Goal: Information Seeking & Learning: Check status

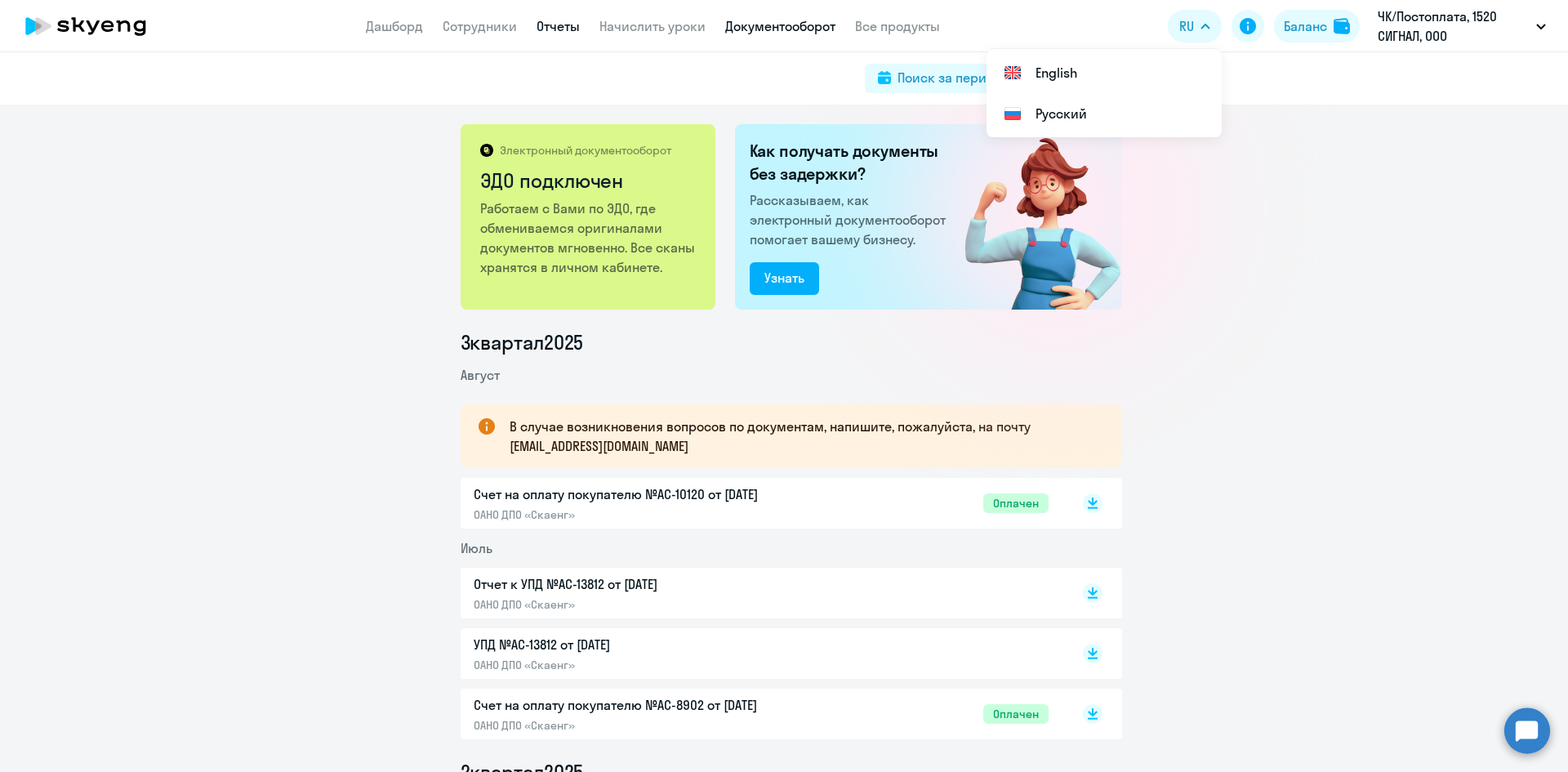
click at [562, 28] on link "Отчеты" at bounding box center [557, 25] width 43 height 16
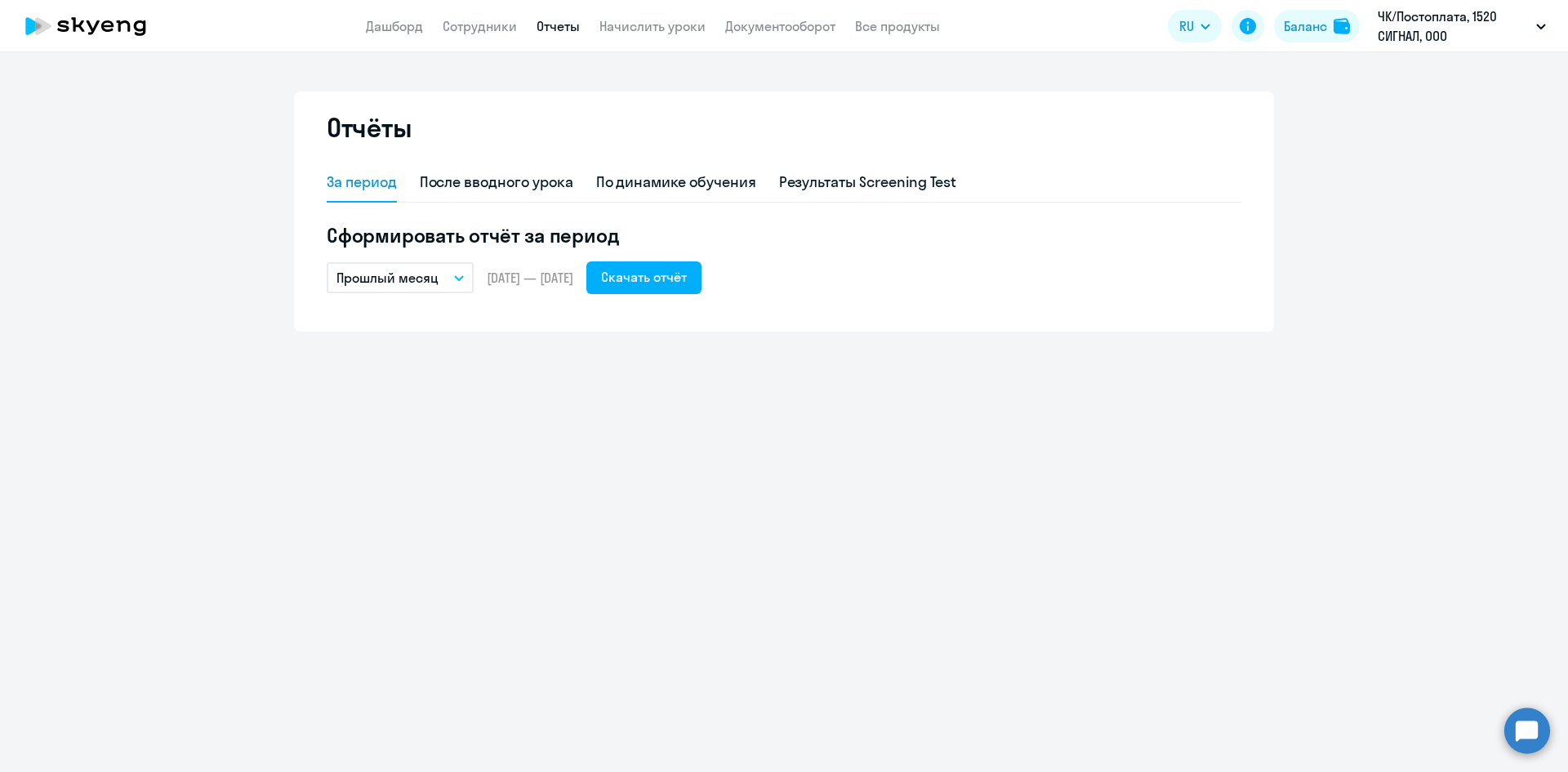
click at [130, 33] on icon at bounding box center [85, 26] width 144 height 41
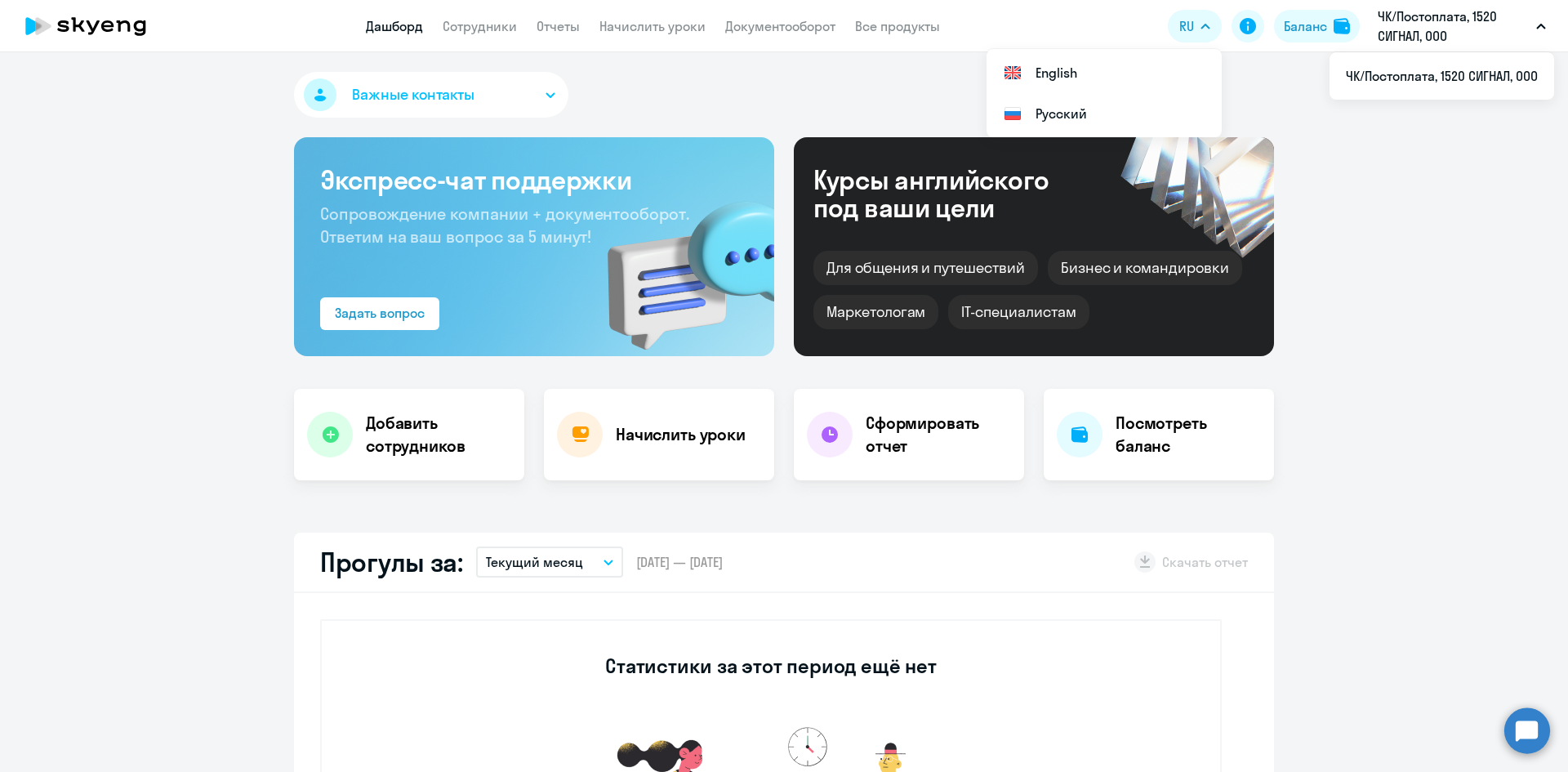
click at [1460, 27] on p "ЧК/Постоплата, 1520 СИГНАЛ, ООО" at bounding box center [1454, 26] width 152 height 39
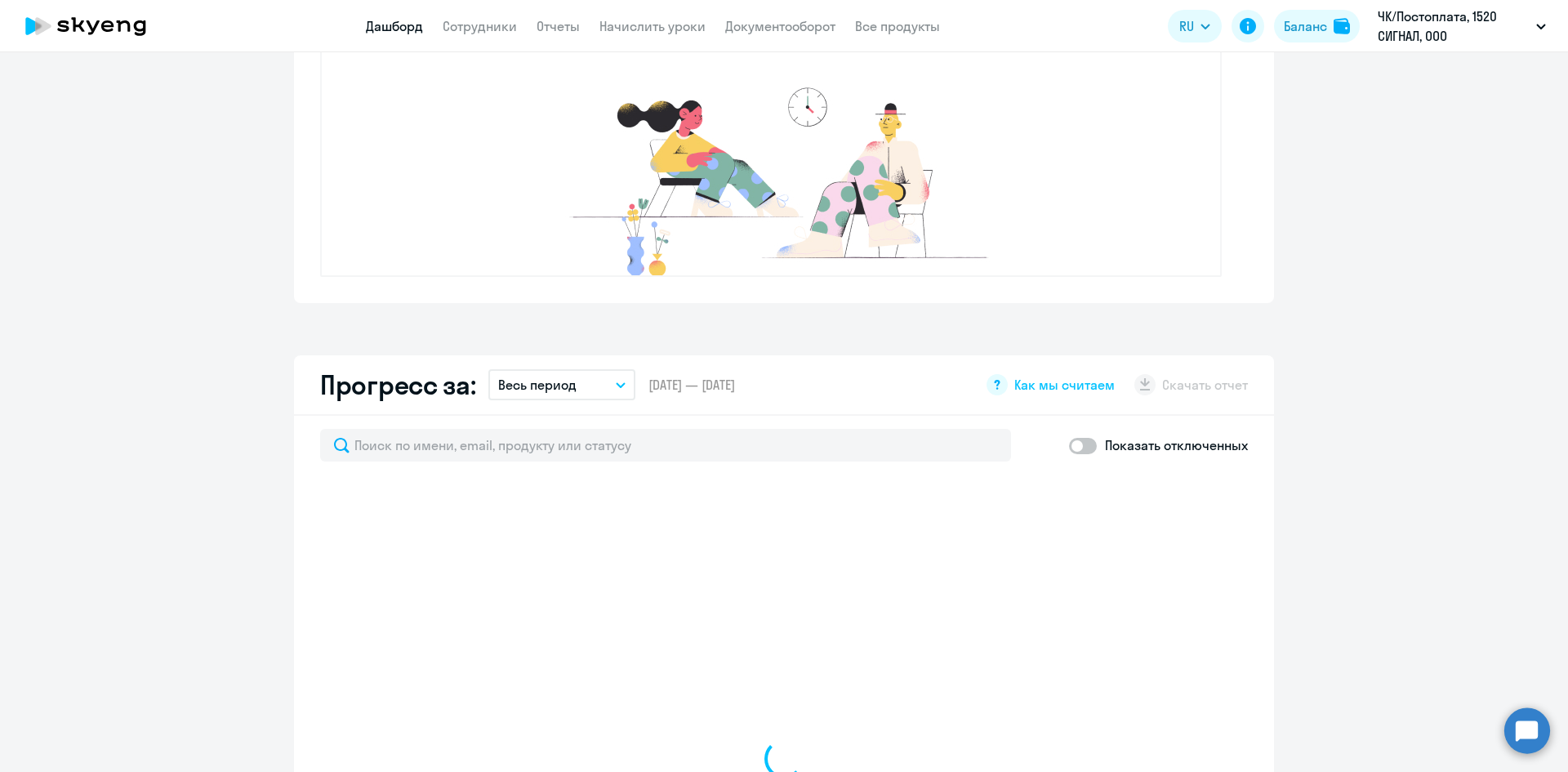
scroll to position [817, 0]
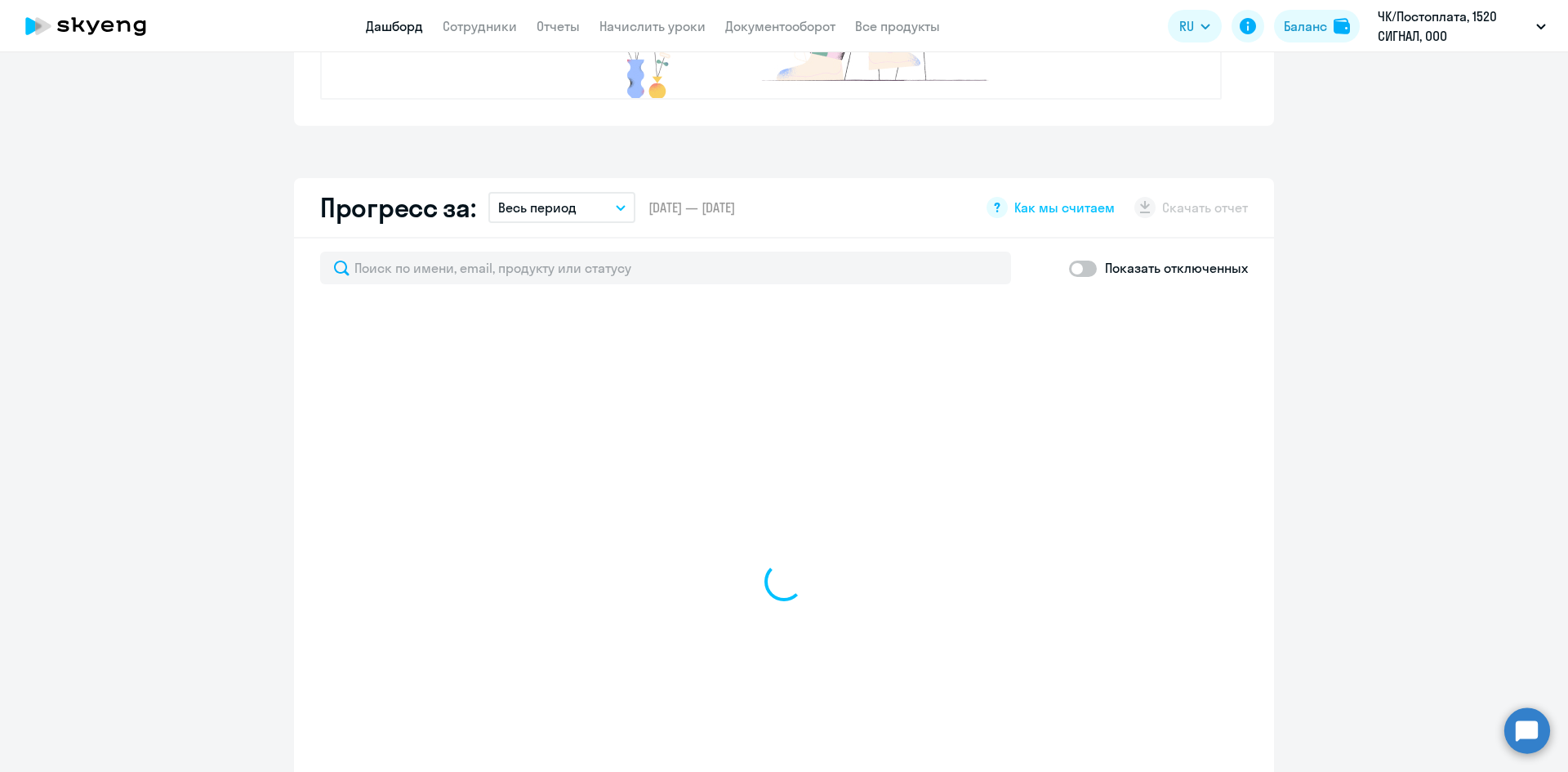
select select "30"
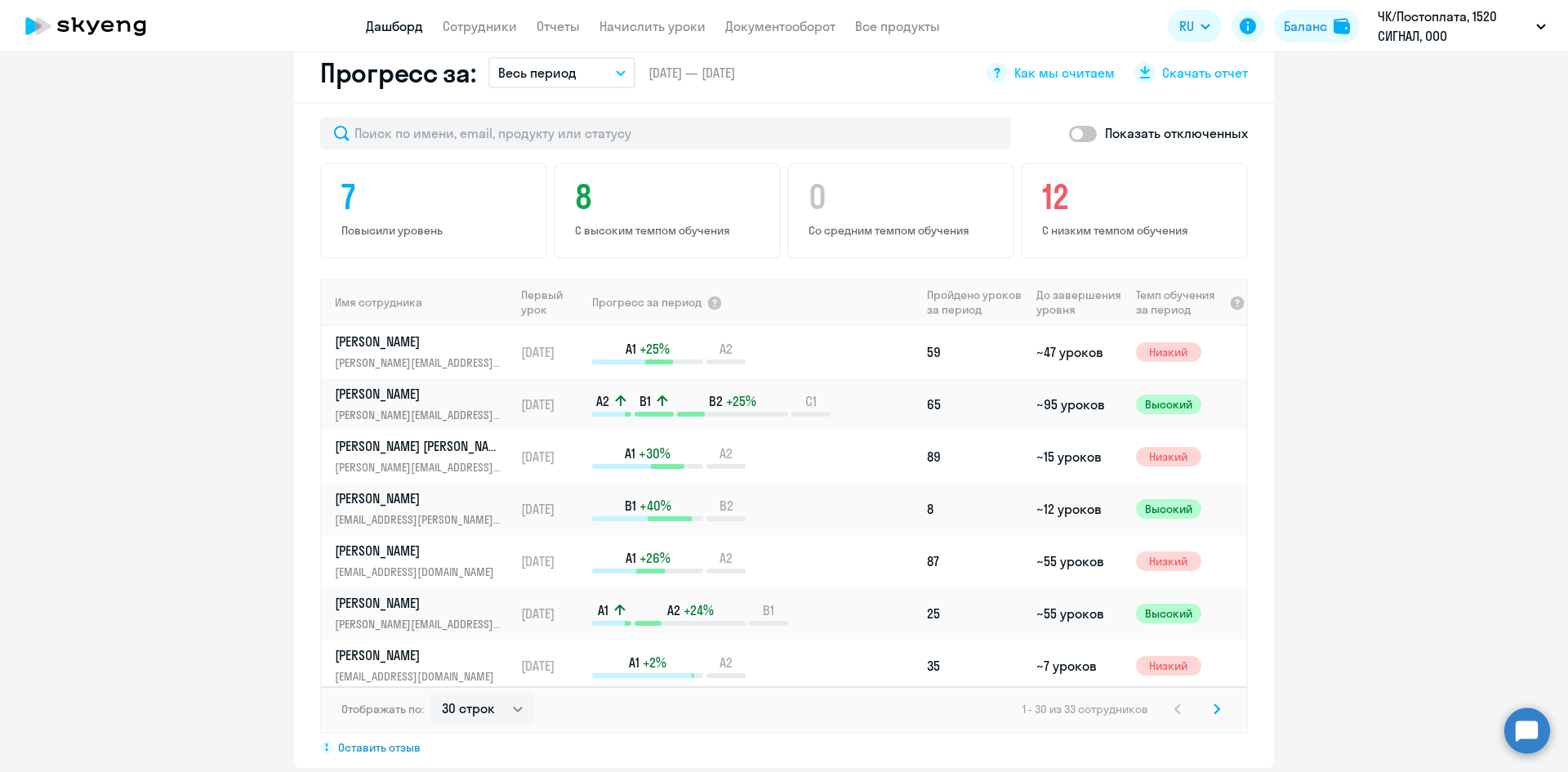
scroll to position [981, 0]
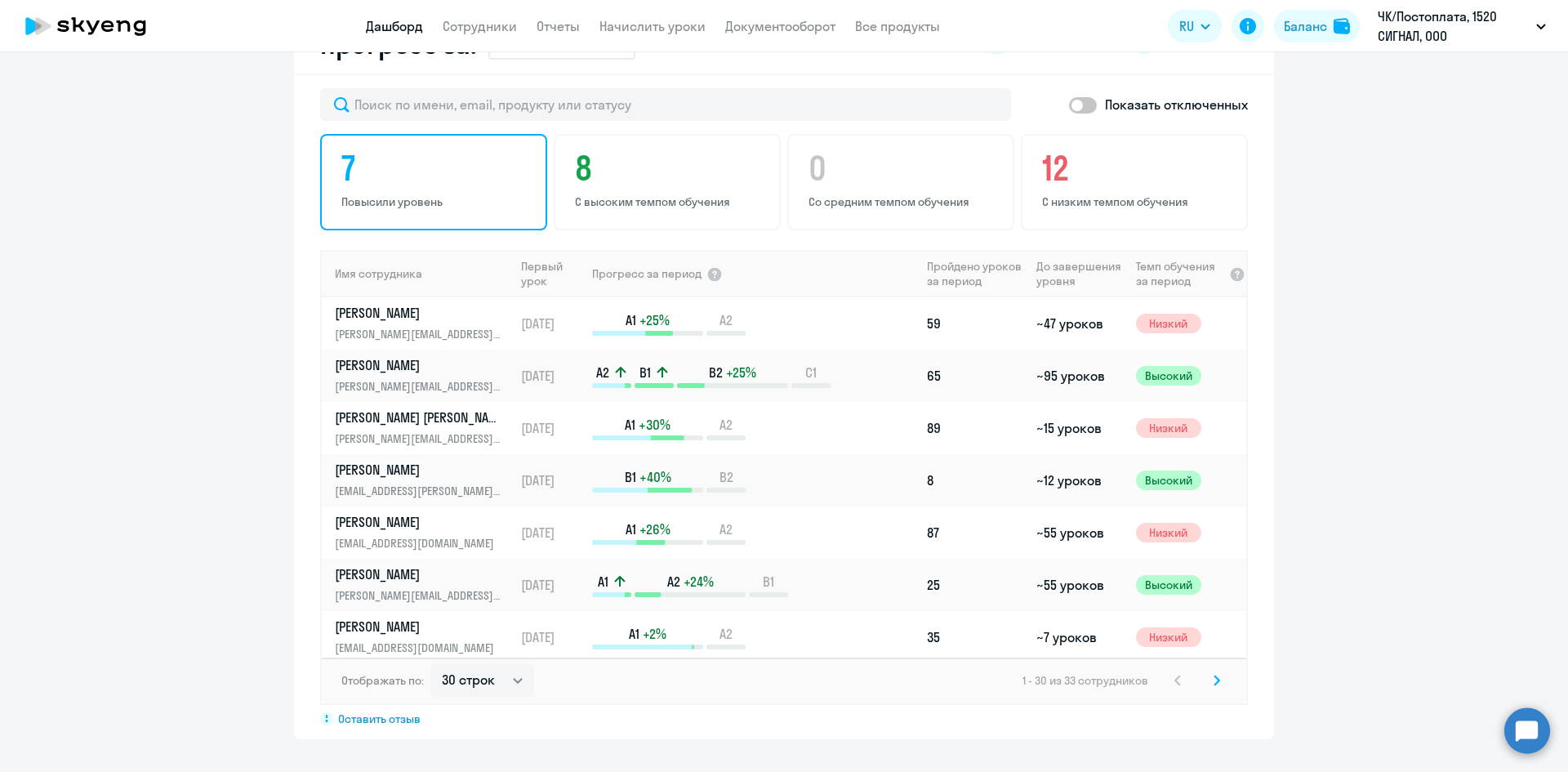
click at [453, 198] on p "Повысили уровень" at bounding box center [436, 201] width 189 height 14
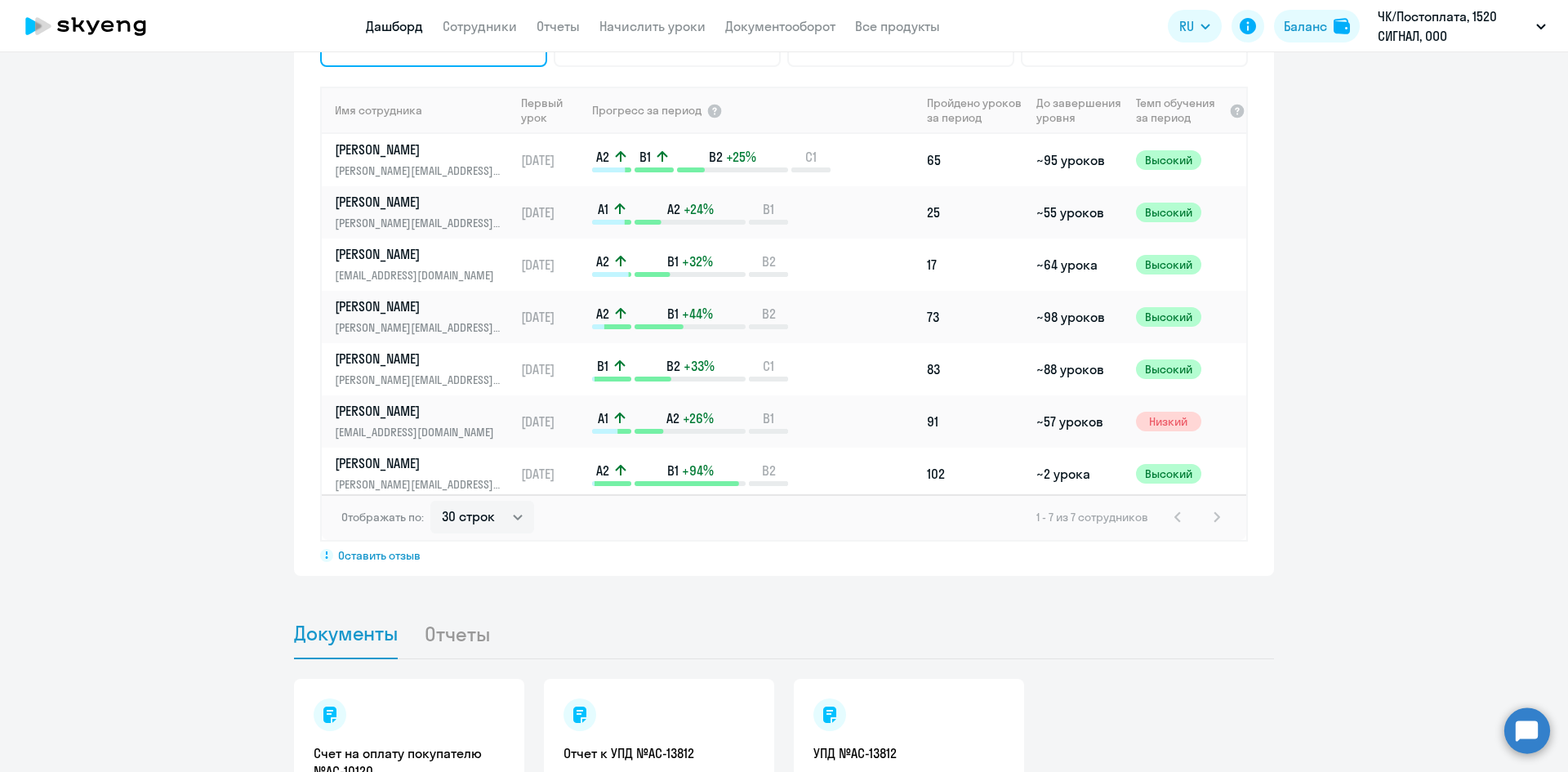
scroll to position [817, 0]
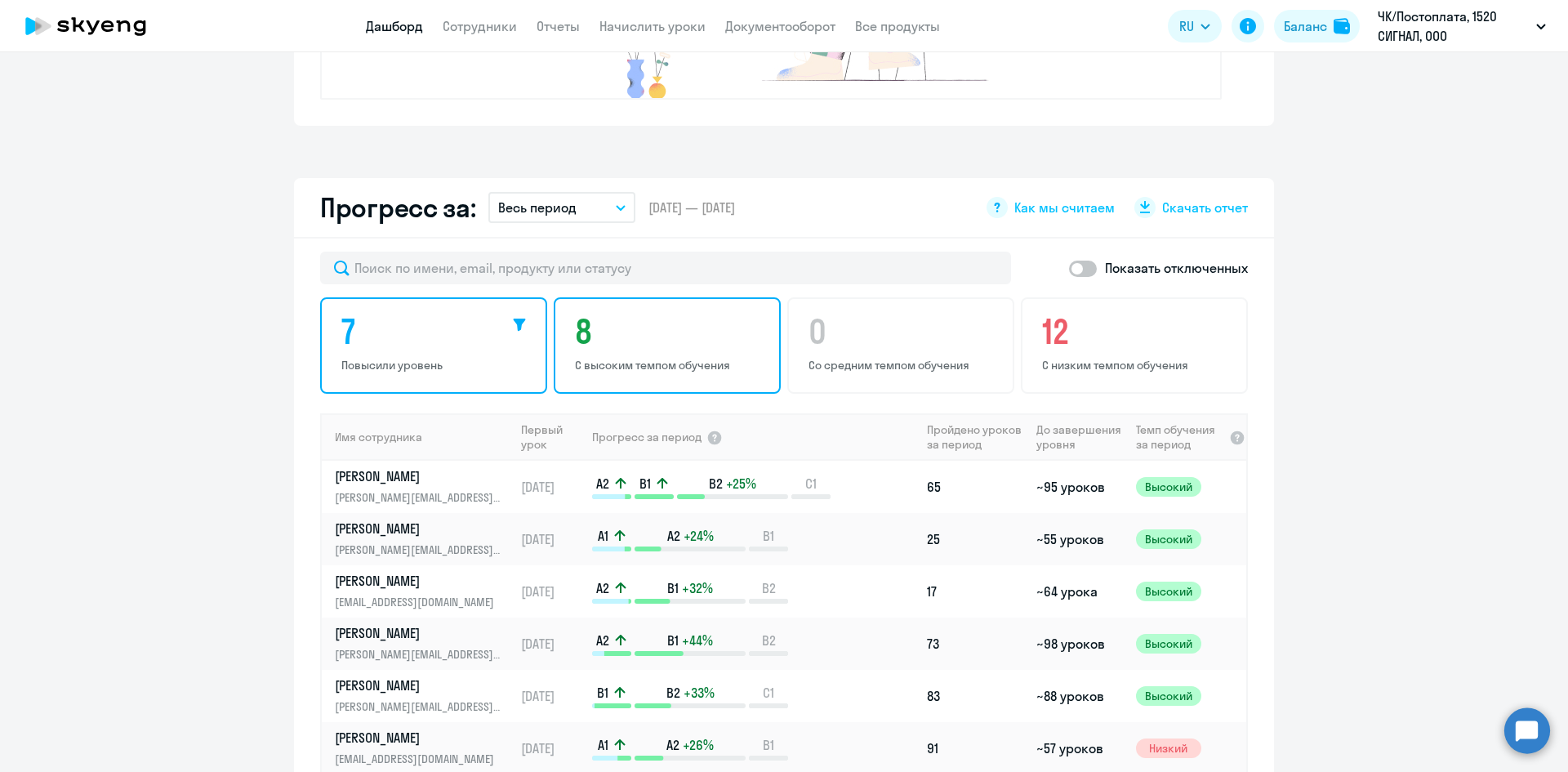
click at [603, 349] on h4 "8" at bounding box center [670, 331] width 189 height 39
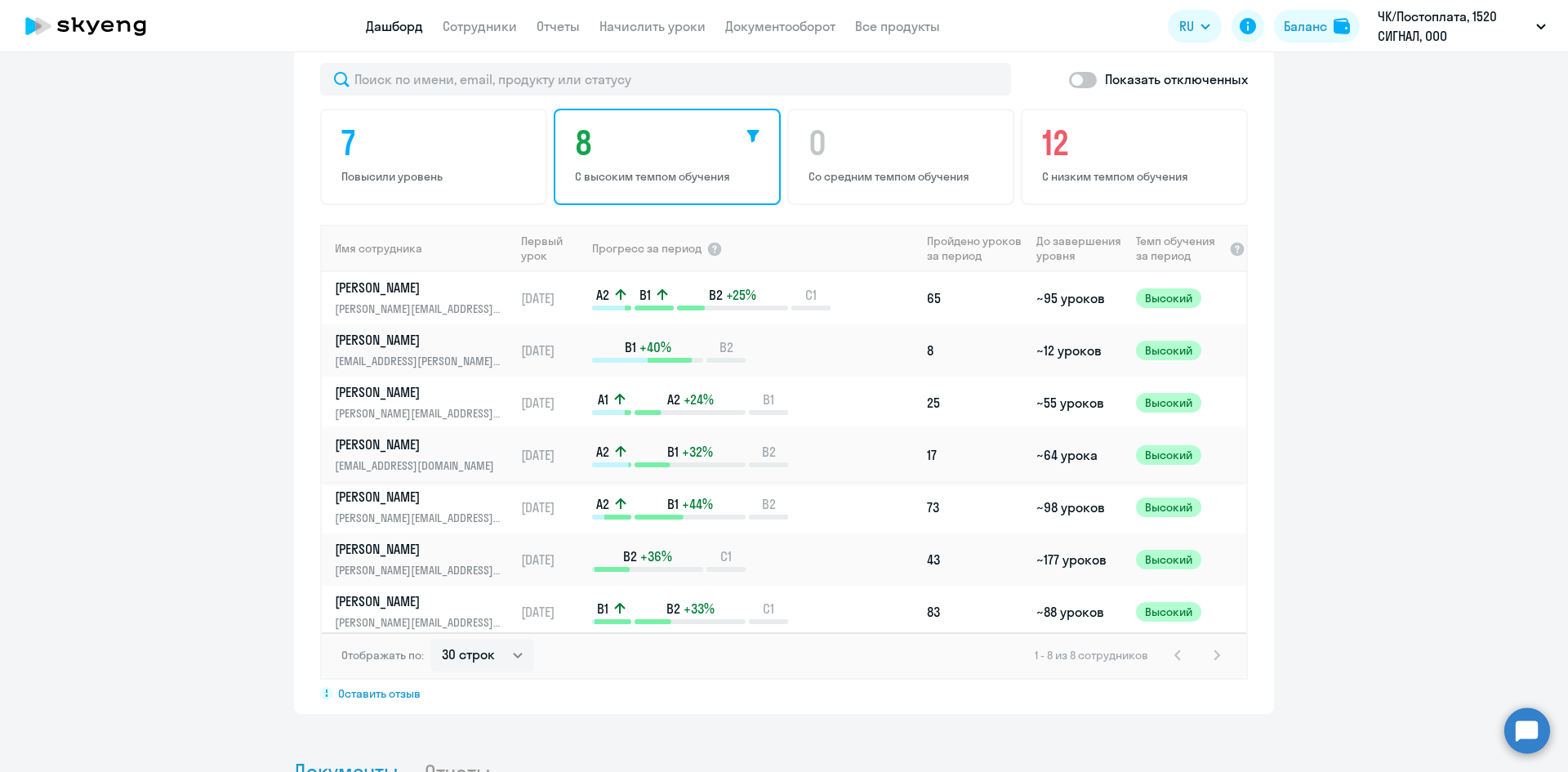
scroll to position [1062, 0]
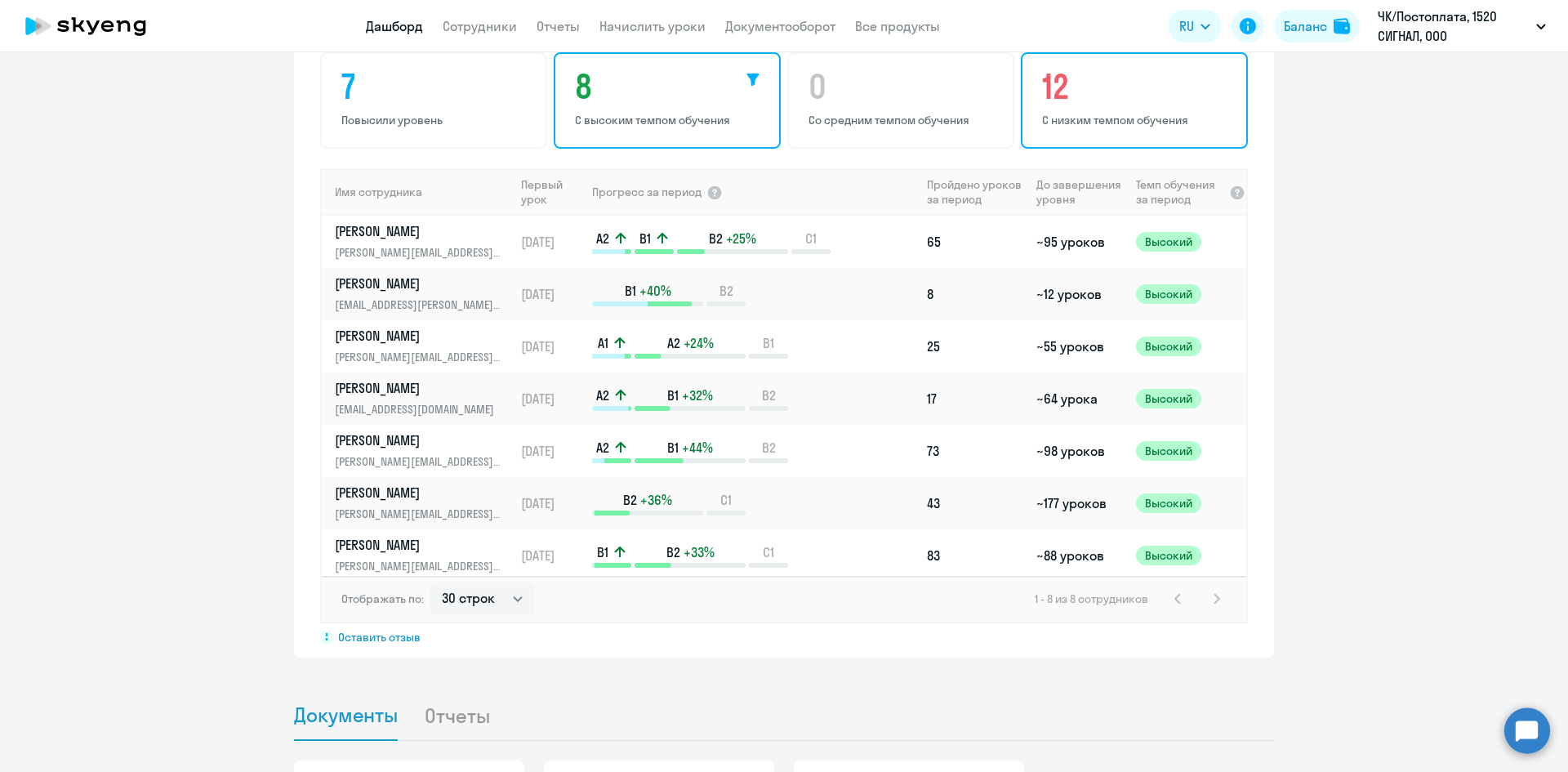
click at [1124, 98] on h4 "12" at bounding box center [1137, 86] width 189 height 39
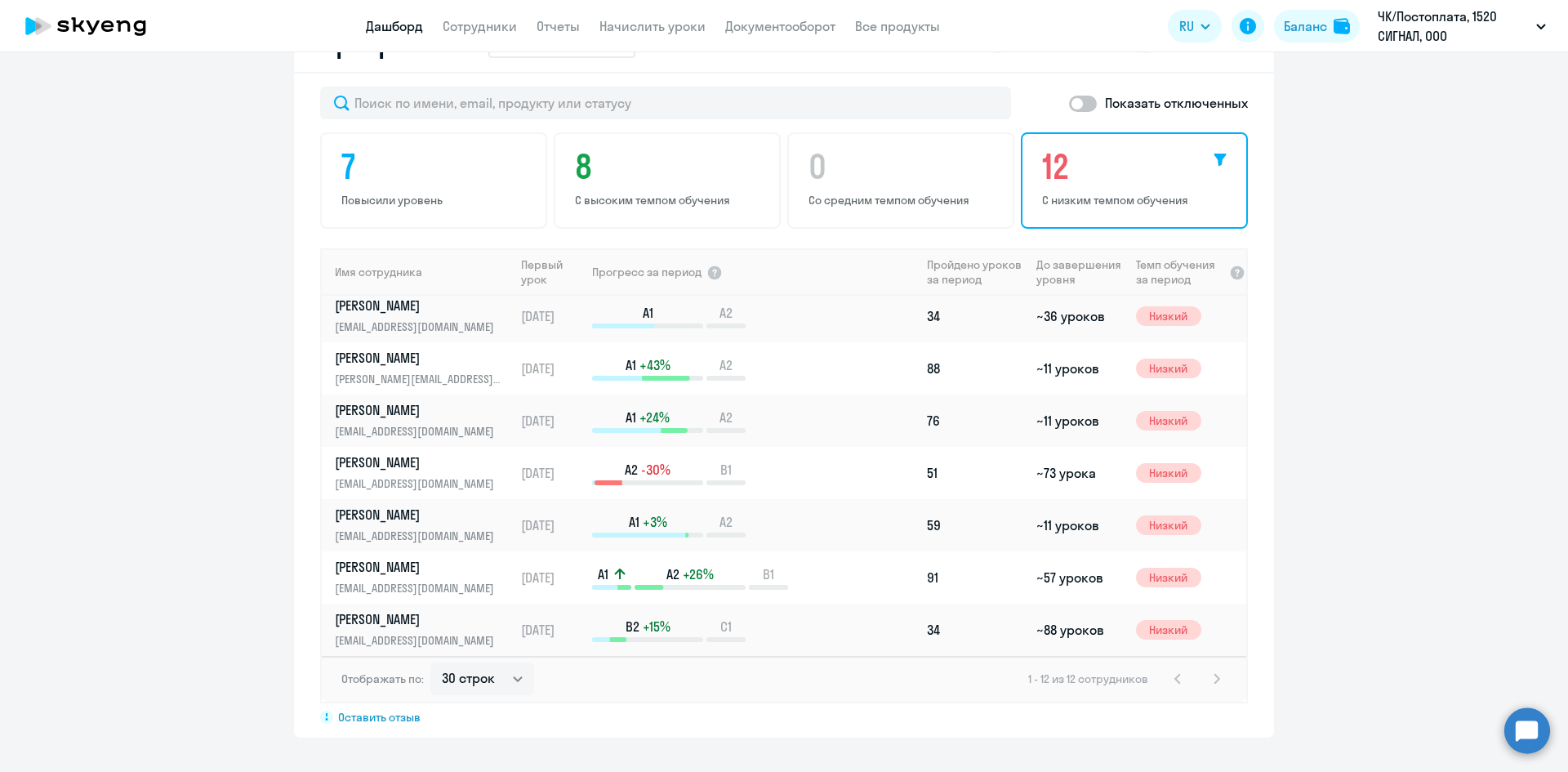
scroll to position [981, 0]
